Goal: Task Accomplishment & Management: Manage account settings

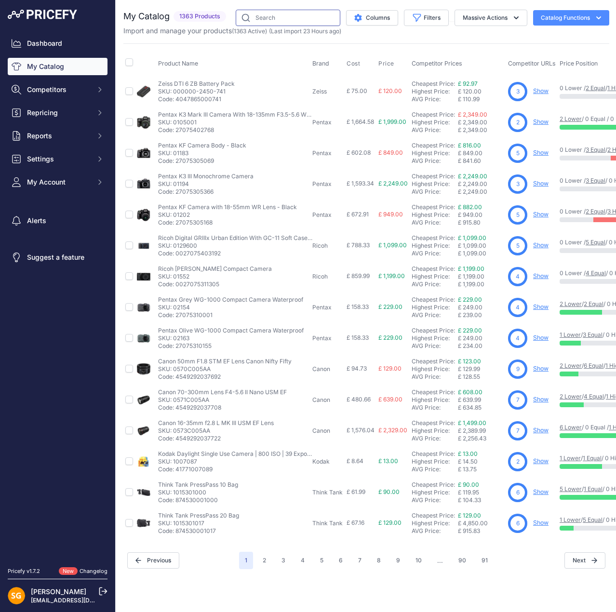
click at [288, 17] on input "text" at bounding box center [288, 18] width 105 height 16
type input "wg90"
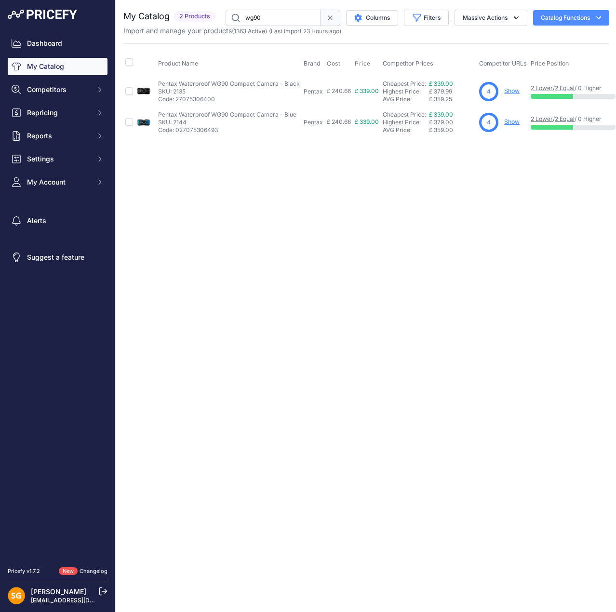
scroll to position [0, 31]
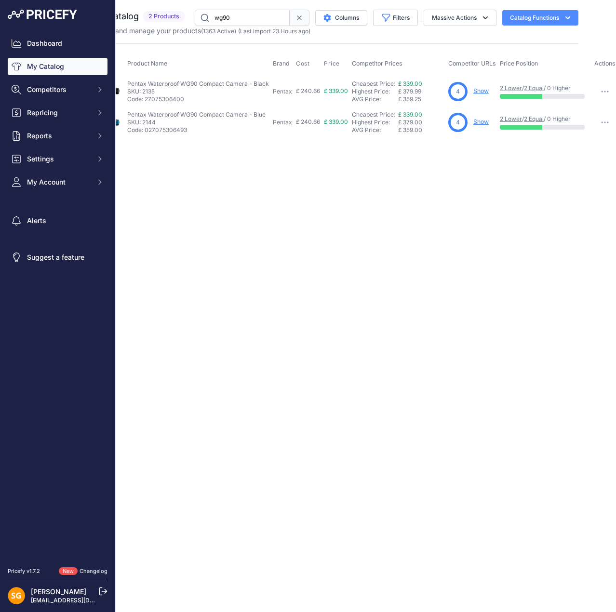
click at [479, 91] on link "Show" at bounding box center [480, 90] width 15 height 7
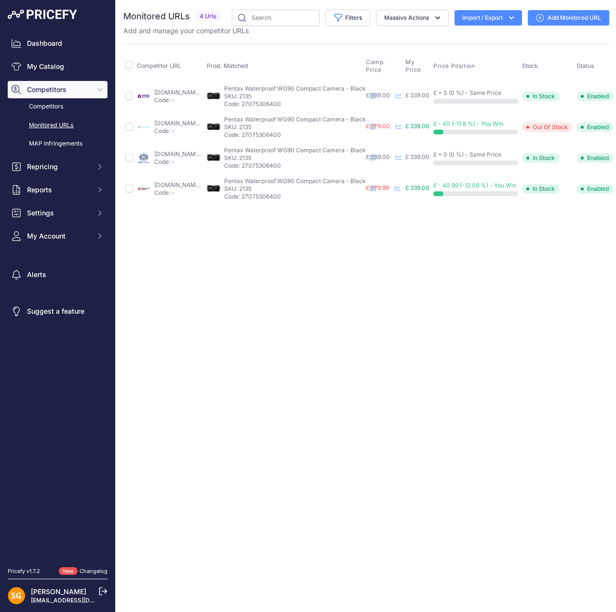
scroll to position [0, 62]
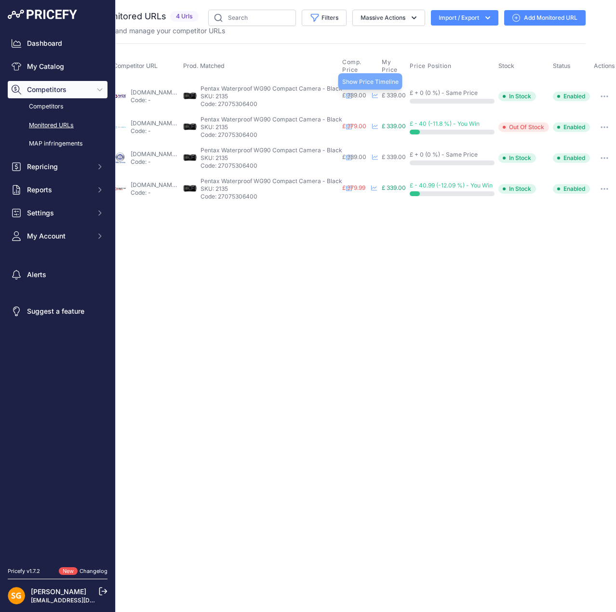
click at [374, 93] on icon at bounding box center [375, 96] width 6 height 6
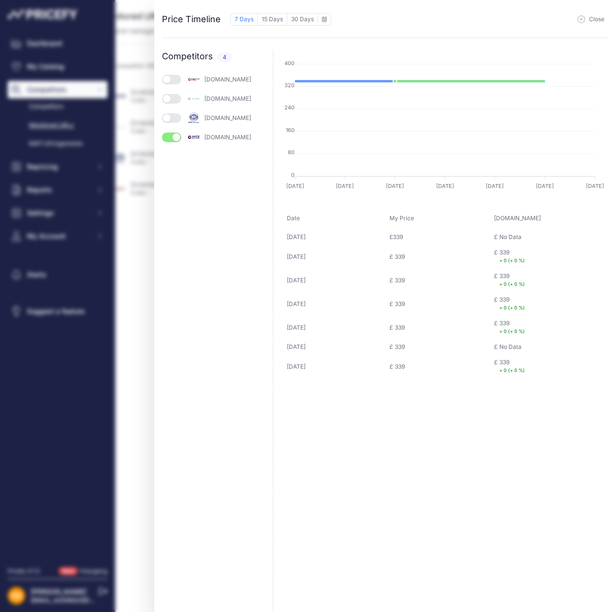
click at [172, 119] on button "button" at bounding box center [171, 118] width 19 height 10
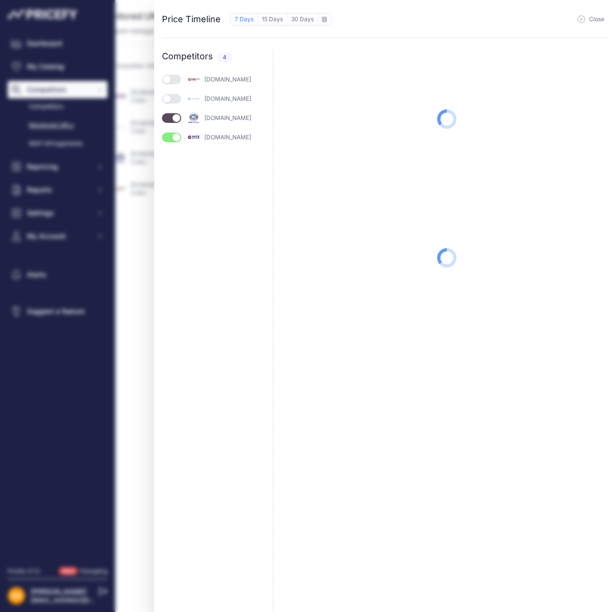
click at [170, 95] on button "button" at bounding box center [171, 99] width 19 height 10
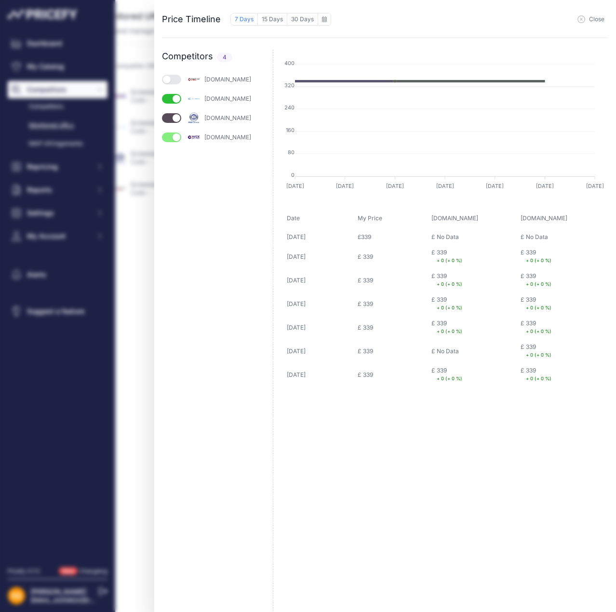
click at [171, 73] on div "[DOMAIN_NAME]" at bounding box center [217, 79] width 111 height 13
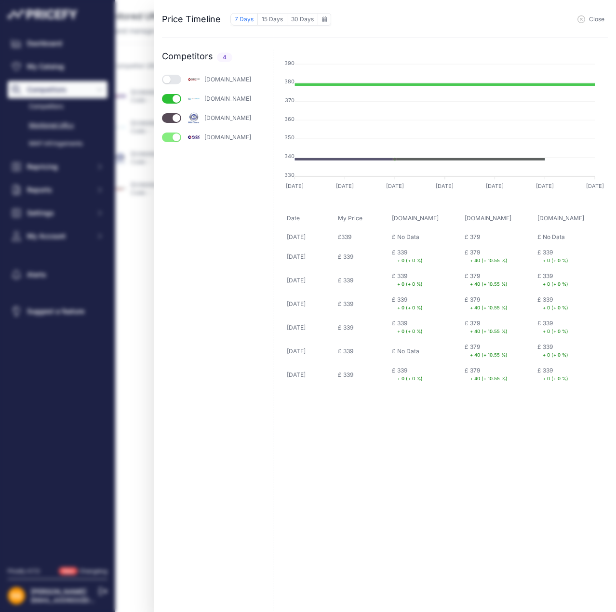
click at [174, 78] on button "button" at bounding box center [171, 80] width 19 height 10
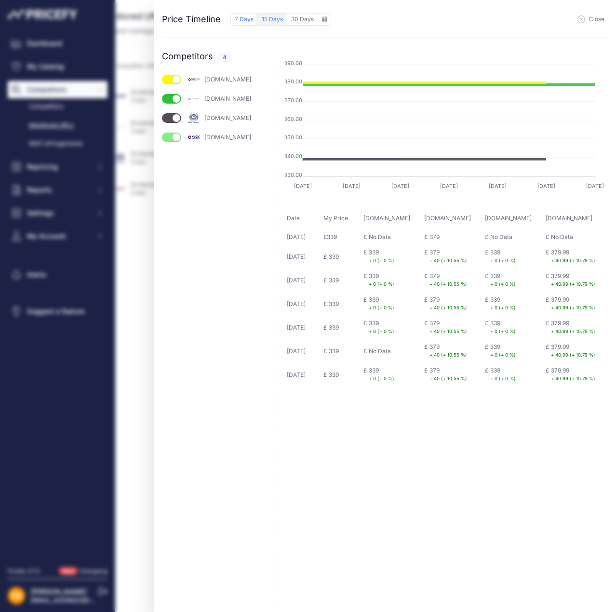
click at [274, 21] on button "15 Days" at bounding box center [272, 19] width 29 height 13
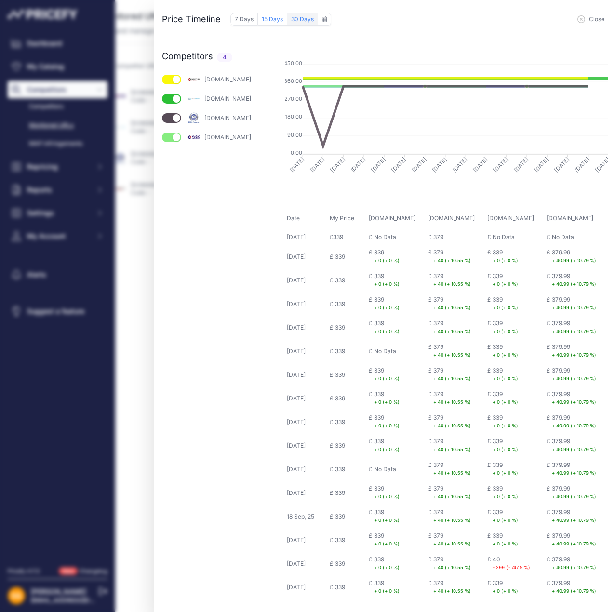
click at [298, 17] on button "30 Days" at bounding box center [302, 19] width 30 height 13
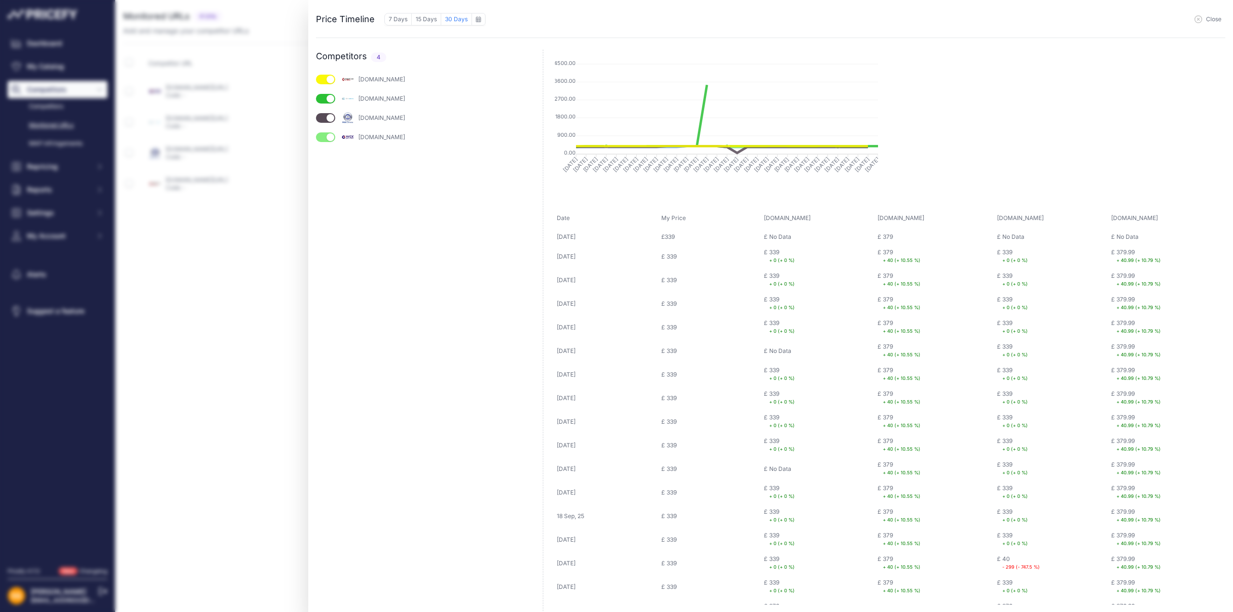
scroll to position [0, 0]
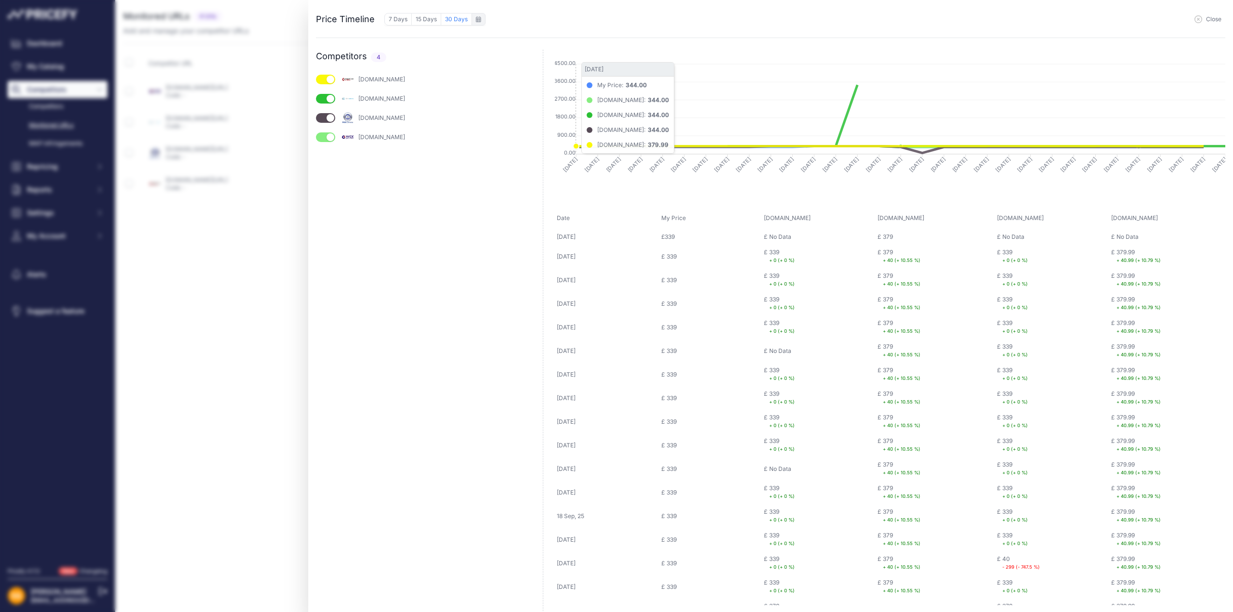
click at [474, 22] on div "to [DATE]" at bounding box center [479, 19] width 14 height 13
click at [479, 20] on icon at bounding box center [478, 19] width 5 height 6
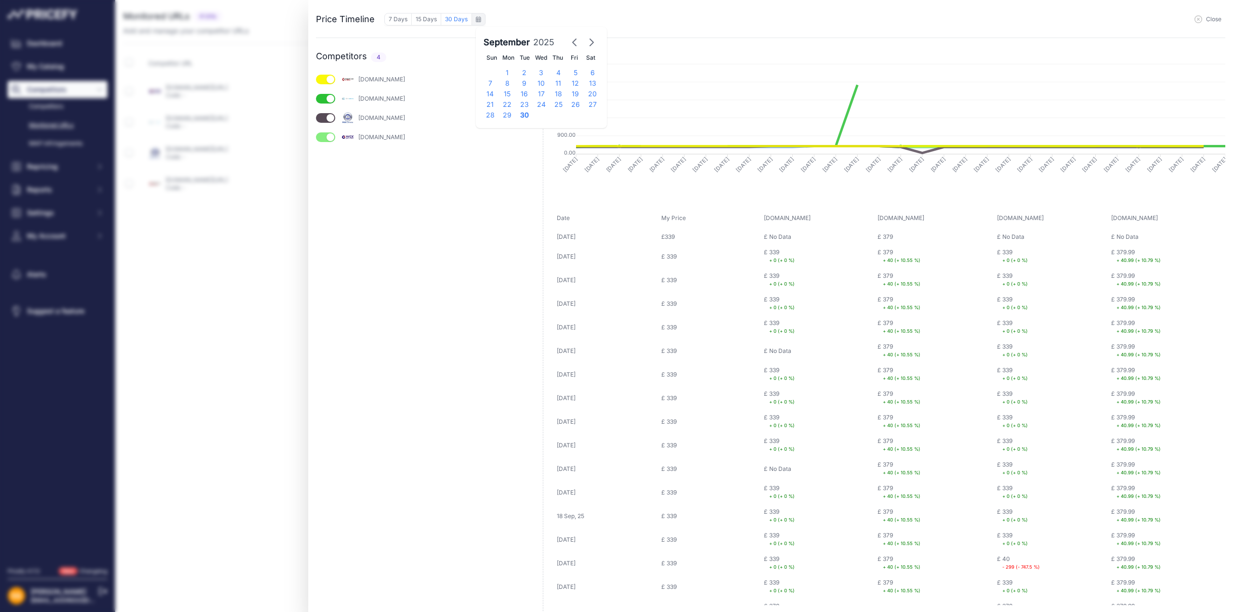
click at [489, 93] on div "14" at bounding box center [490, 94] width 17 height 11
click at [573, 95] on div "19" at bounding box center [575, 94] width 17 height 11
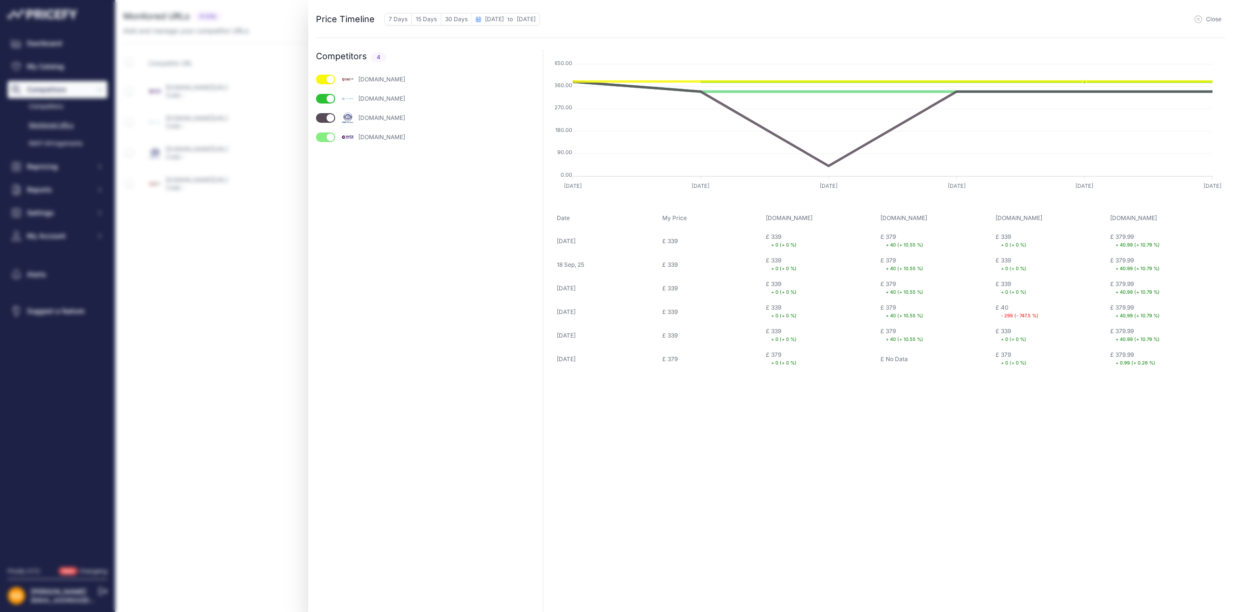
click at [615, 16] on icon "button" at bounding box center [1199, 19] width 8 height 8
